Goal: Transaction & Acquisition: Purchase product/service

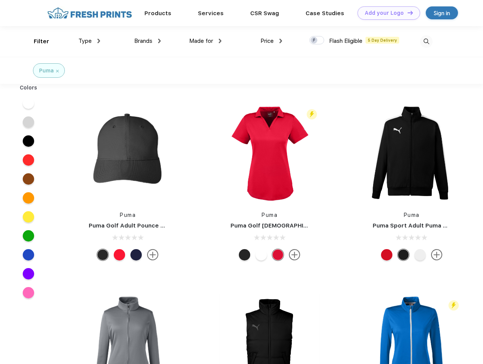
scroll to position [0, 0]
click at [386, 13] on link "Add your Logo Design Tool" at bounding box center [389, 12] width 63 height 13
click at [0, 0] on div "Design Tool" at bounding box center [0, 0] width 0 height 0
click at [407, 13] on link "Add your Logo Design Tool" at bounding box center [389, 12] width 63 height 13
click at [36, 41] on div "Filter" at bounding box center [42, 41] width 16 height 9
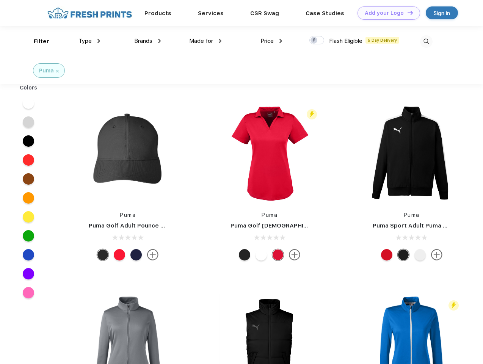
click at [90, 41] on span "Type" at bounding box center [85, 41] width 13 height 7
click at [148, 41] on span "Brands" at bounding box center [143, 41] width 18 height 7
click at [206, 41] on span "Made for" at bounding box center [201, 41] width 24 height 7
click at [272, 41] on span "Price" at bounding box center [267, 41] width 13 height 7
click at [317, 41] on div at bounding box center [317, 40] width 15 height 8
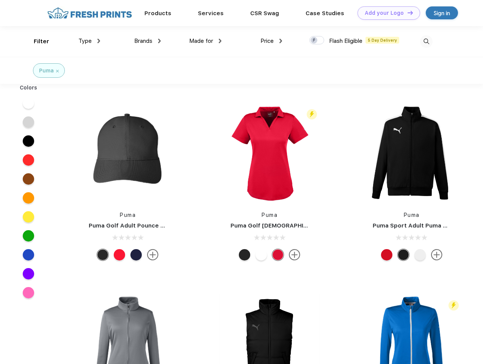
click at [315, 41] on input "checkbox" at bounding box center [312, 38] width 5 height 5
click at [426, 41] on img at bounding box center [426, 41] width 13 height 13
